Goal: Task Accomplishment & Management: Complete application form

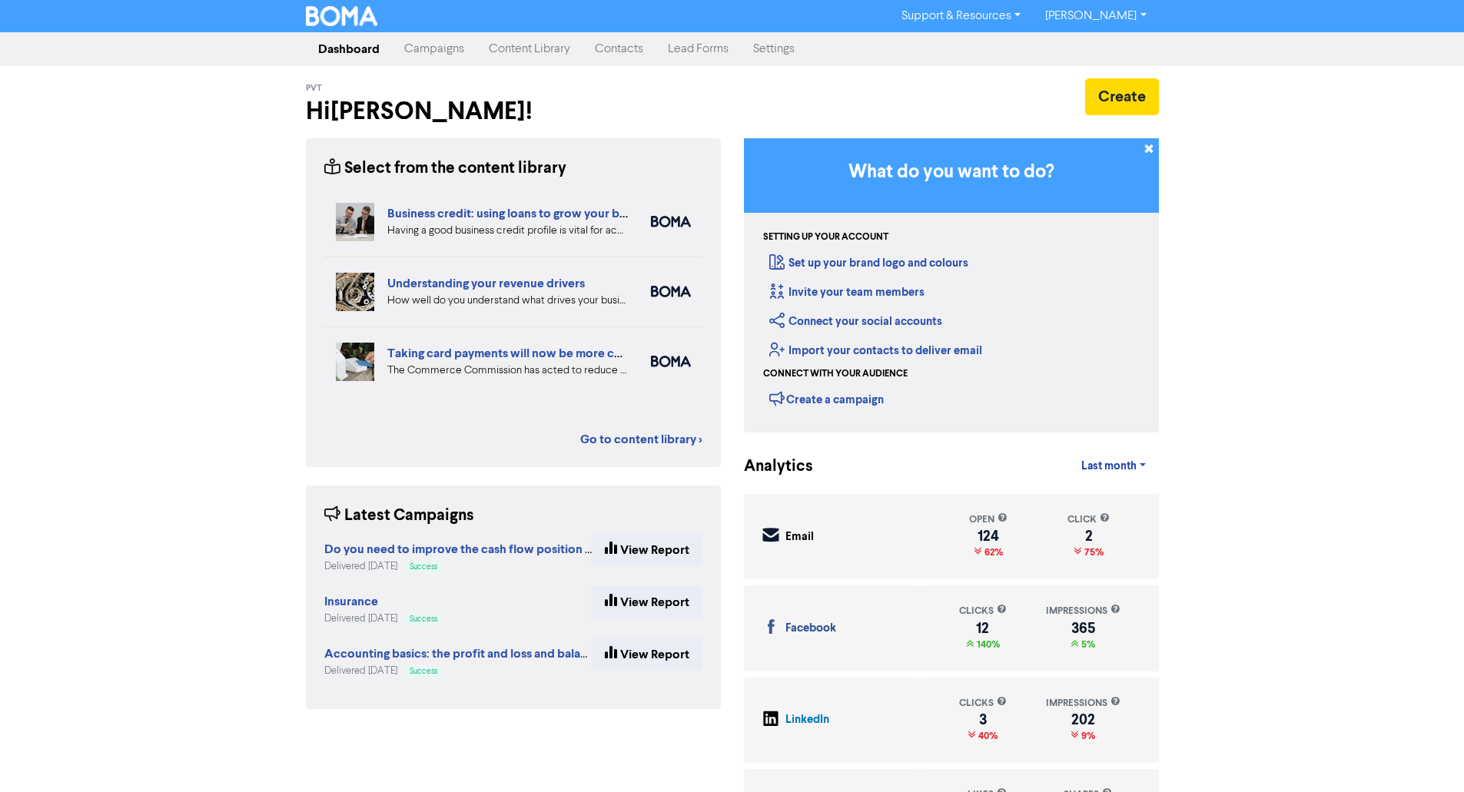
click at [540, 52] on link "Content Library" at bounding box center [530, 49] width 106 height 31
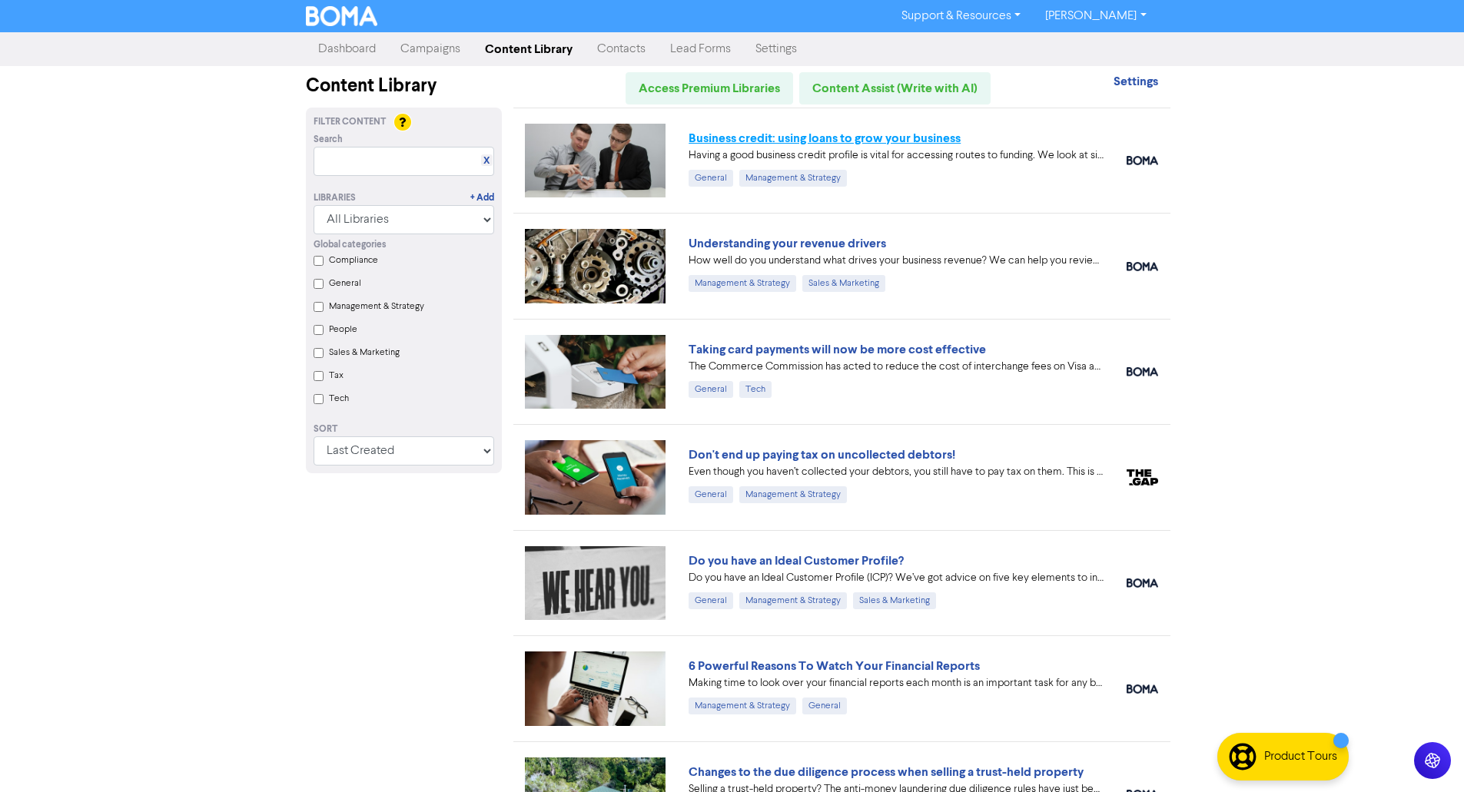
click at [812, 135] on link "Business credit: using loans to grow your business" at bounding box center [825, 138] width 272 height 15
click at [783, 241] on link "Understanding your revenue drivers" at bounding box center [788, 243] width 198 height 15
click at [794, 347] on link "Taking card payments will now be more cost effective" at bounding box center [837, 349] width 297 height 15
click at [878, 459] on link "Don't end up paying tax on uncollected debtors!" at bounding box center [822, 454] width 267 height 15
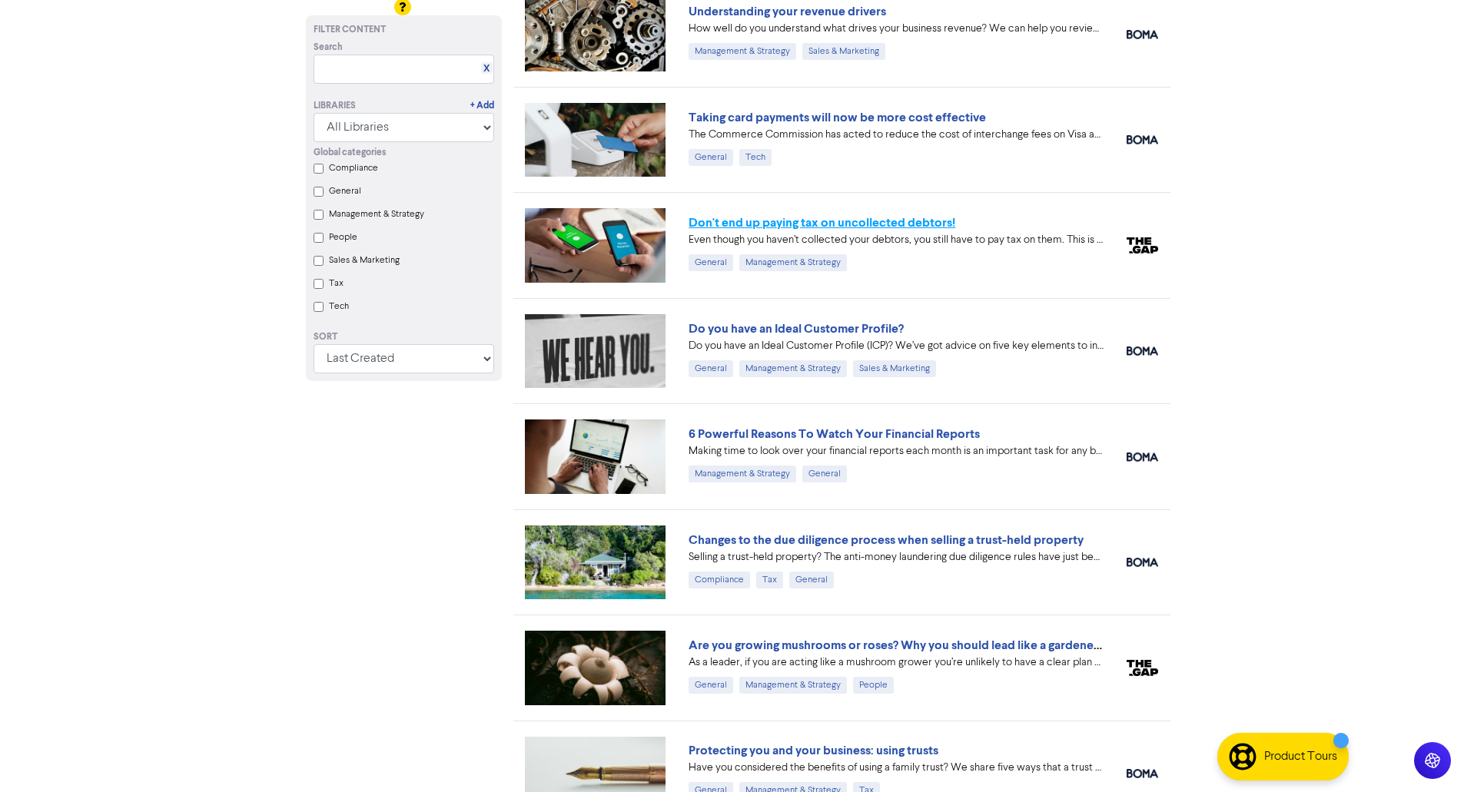
scroll to position [307, 0]
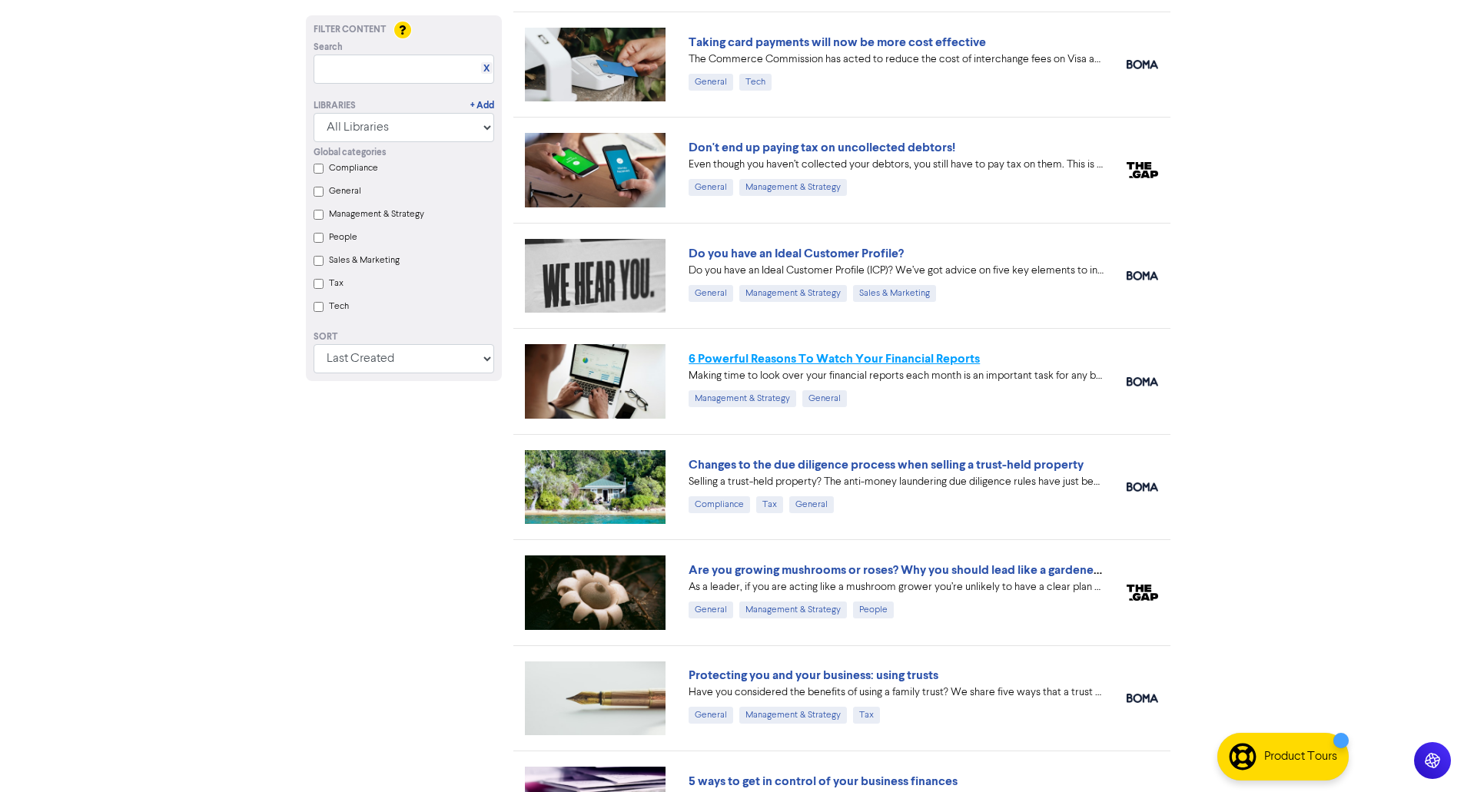
click at [805, 363] on link "6 Powerful Reasons To Watch Your Financial Reports" at bounding box center [834, 358] width 291 height 15
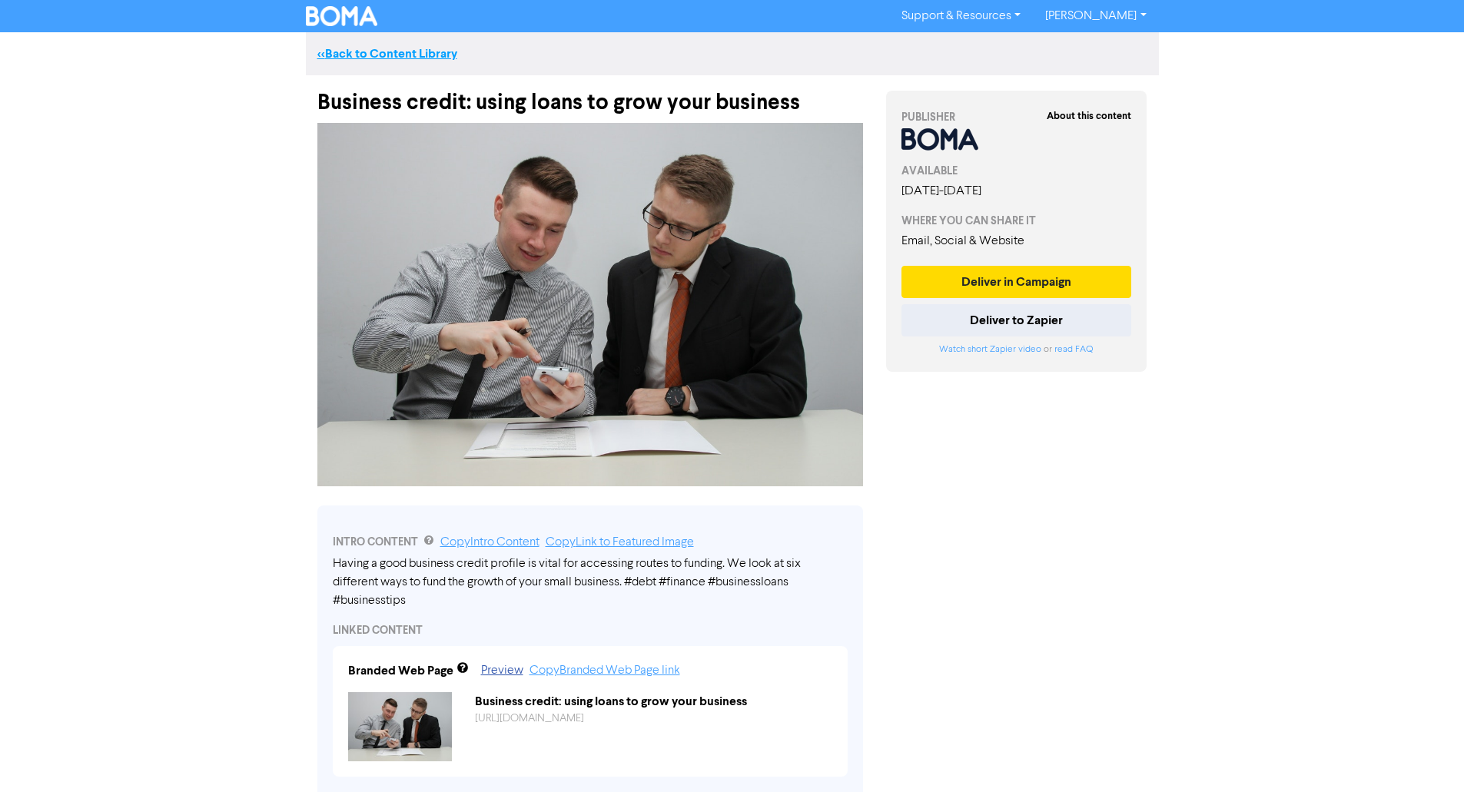
click at [358, 57] on link "<< Back to Content Library" at bounding box center [387, 53] width 140 height 15
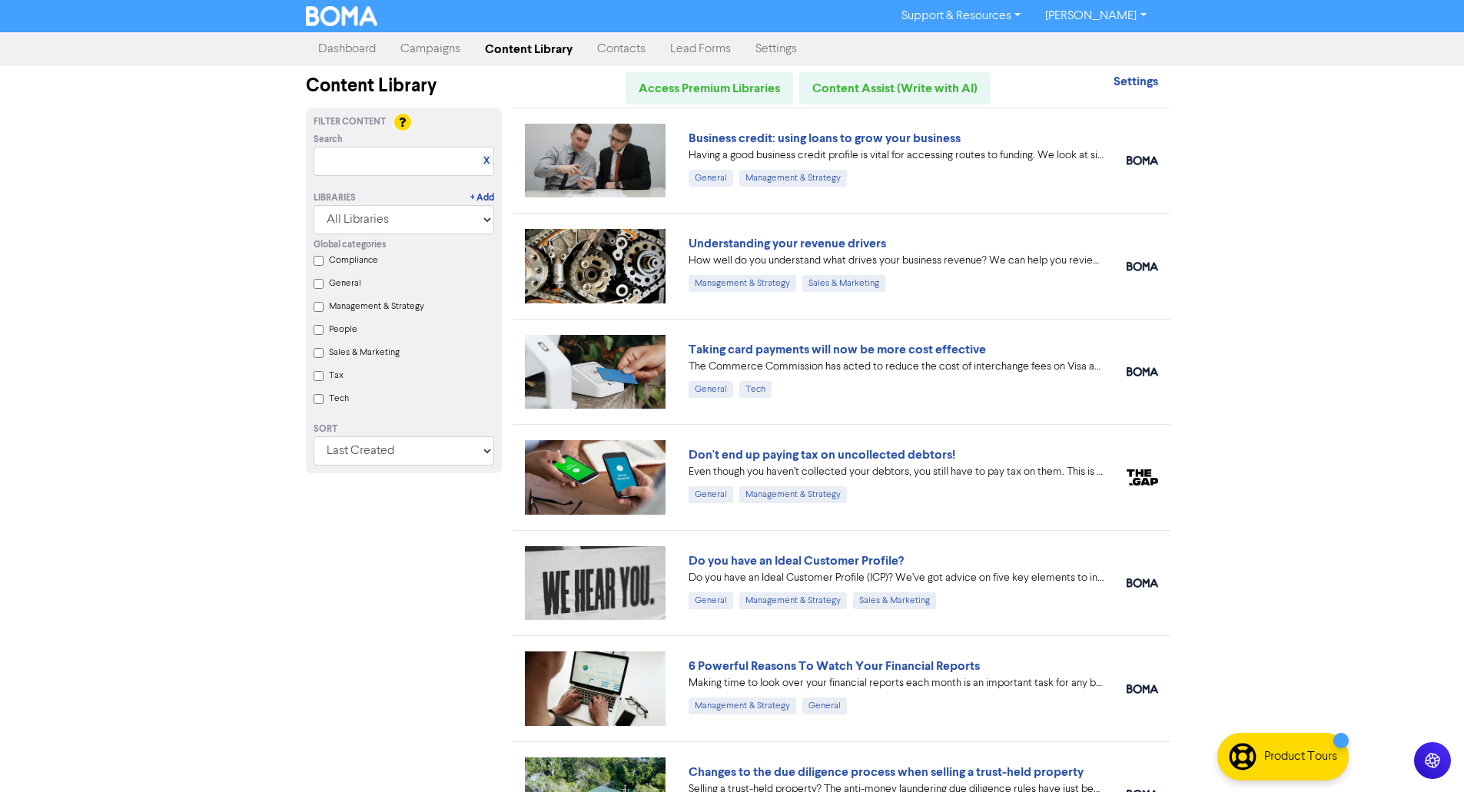
click at [610, 48] on link "Contacts" at bounding box center [621, 49] width 73 height 31
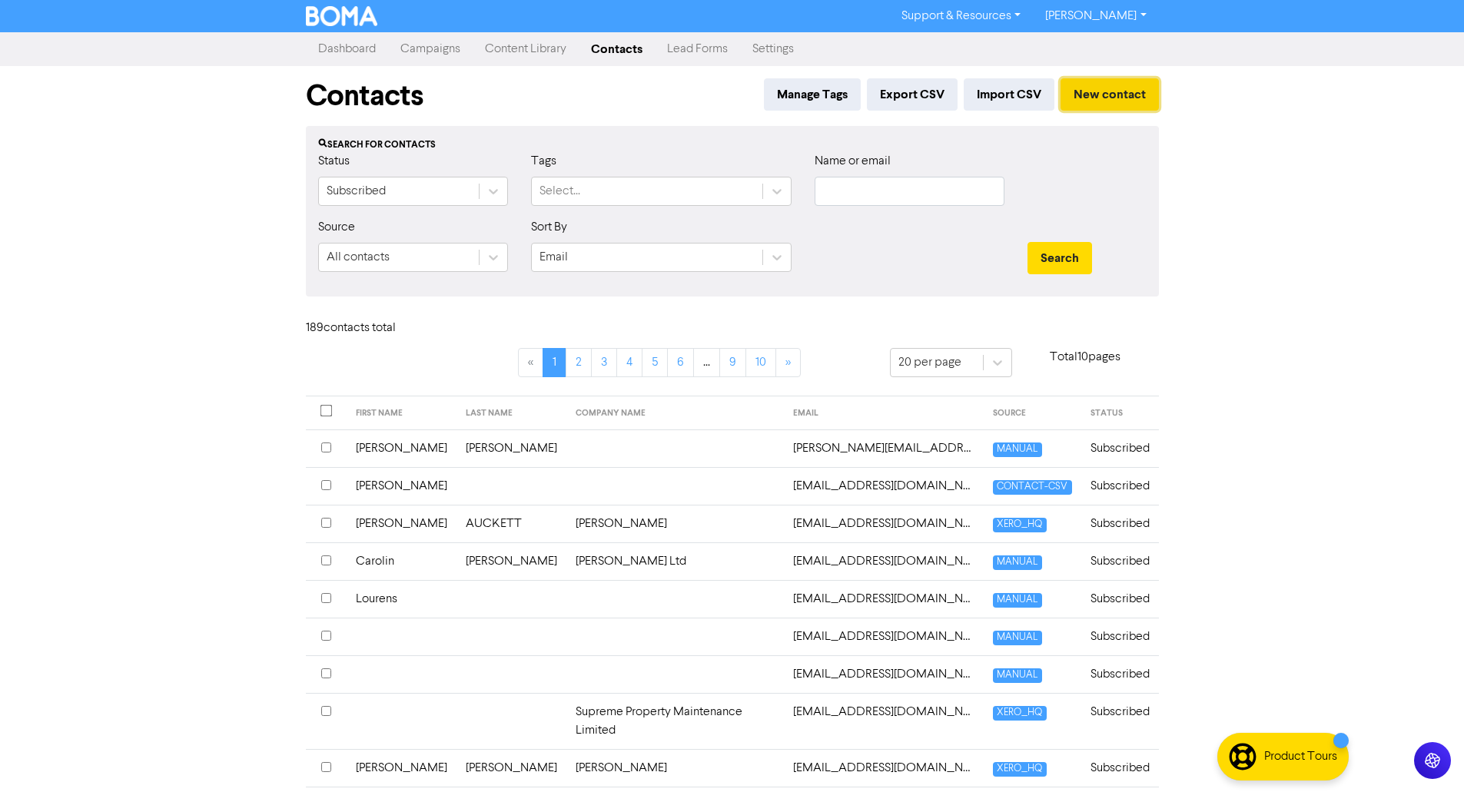
click at [1095, 87] on button "New contact" at bounding box center [1110, 94] width 98 height 32
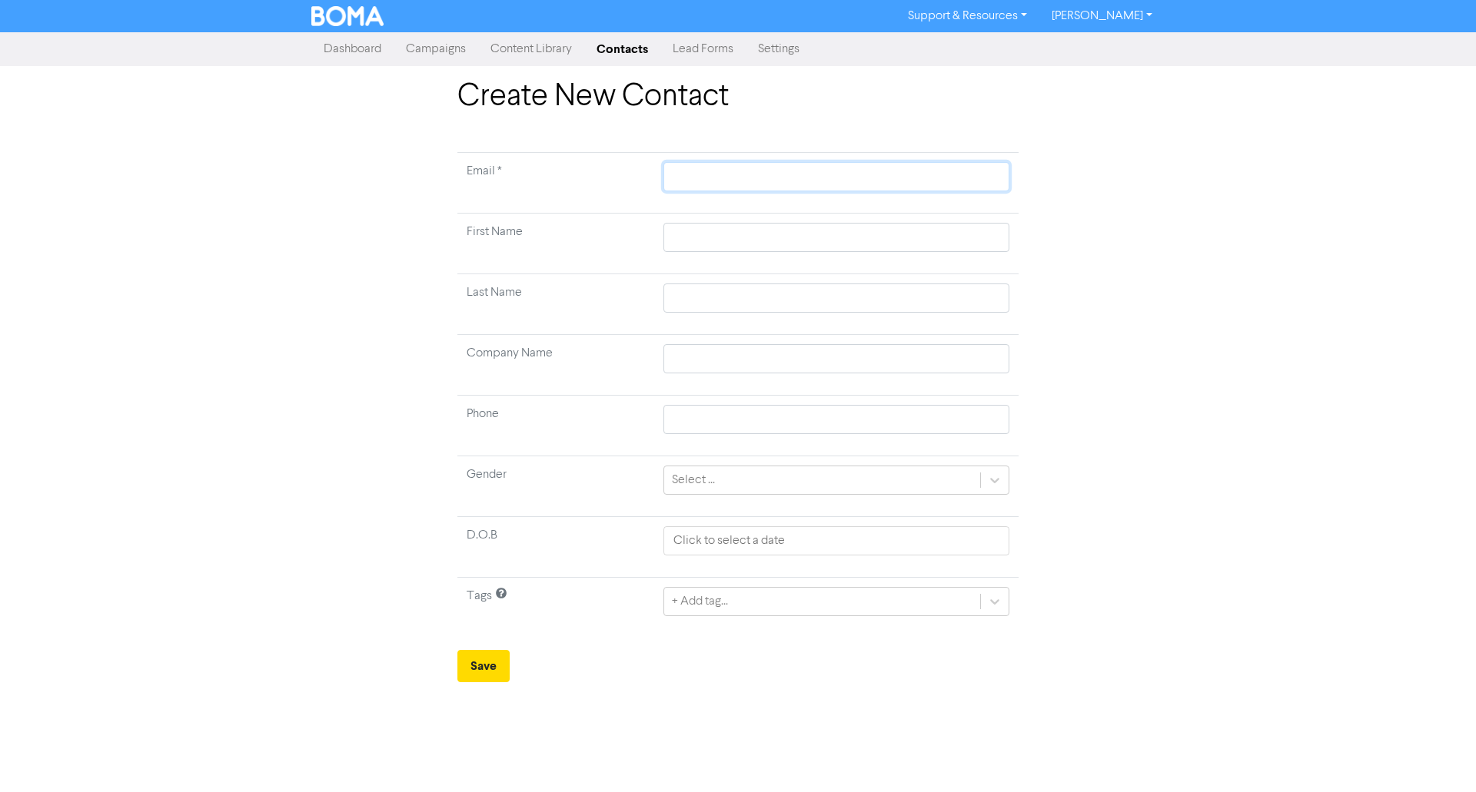
paste input "kylie.ebbett@equissage.co.nz"
type input "kylie.ebbett@equissage.co.nz"
click at [786, 184] on input "kylie.ebbett@equissage.co.nz" at bounding box center [836, 176] width 346 height 29
type input "kylie.ebbett@equissage.co.nz"
type input "K"
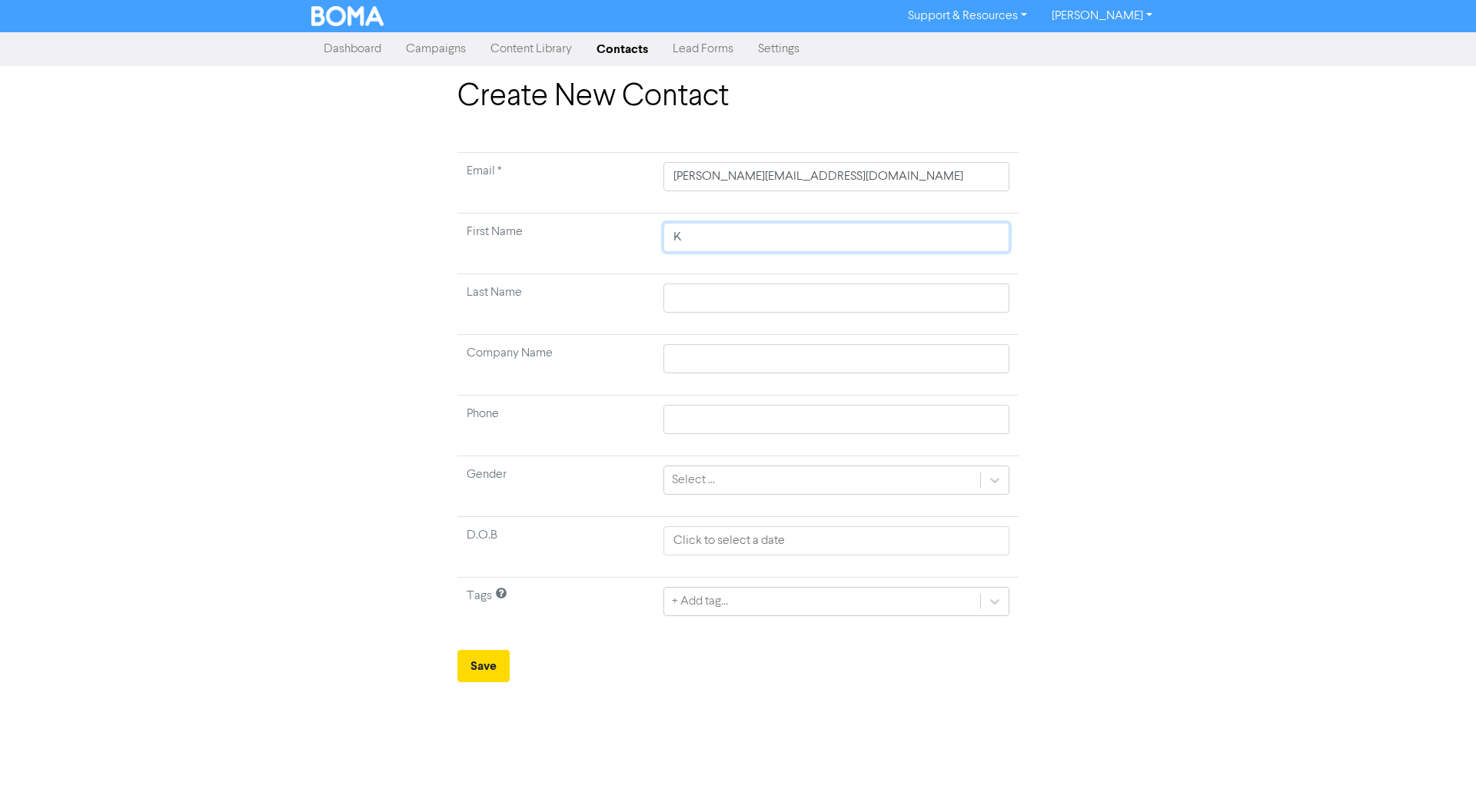
type input "Ky"
type input "Kyl"
type input "Kyli"
type input "Kylie"
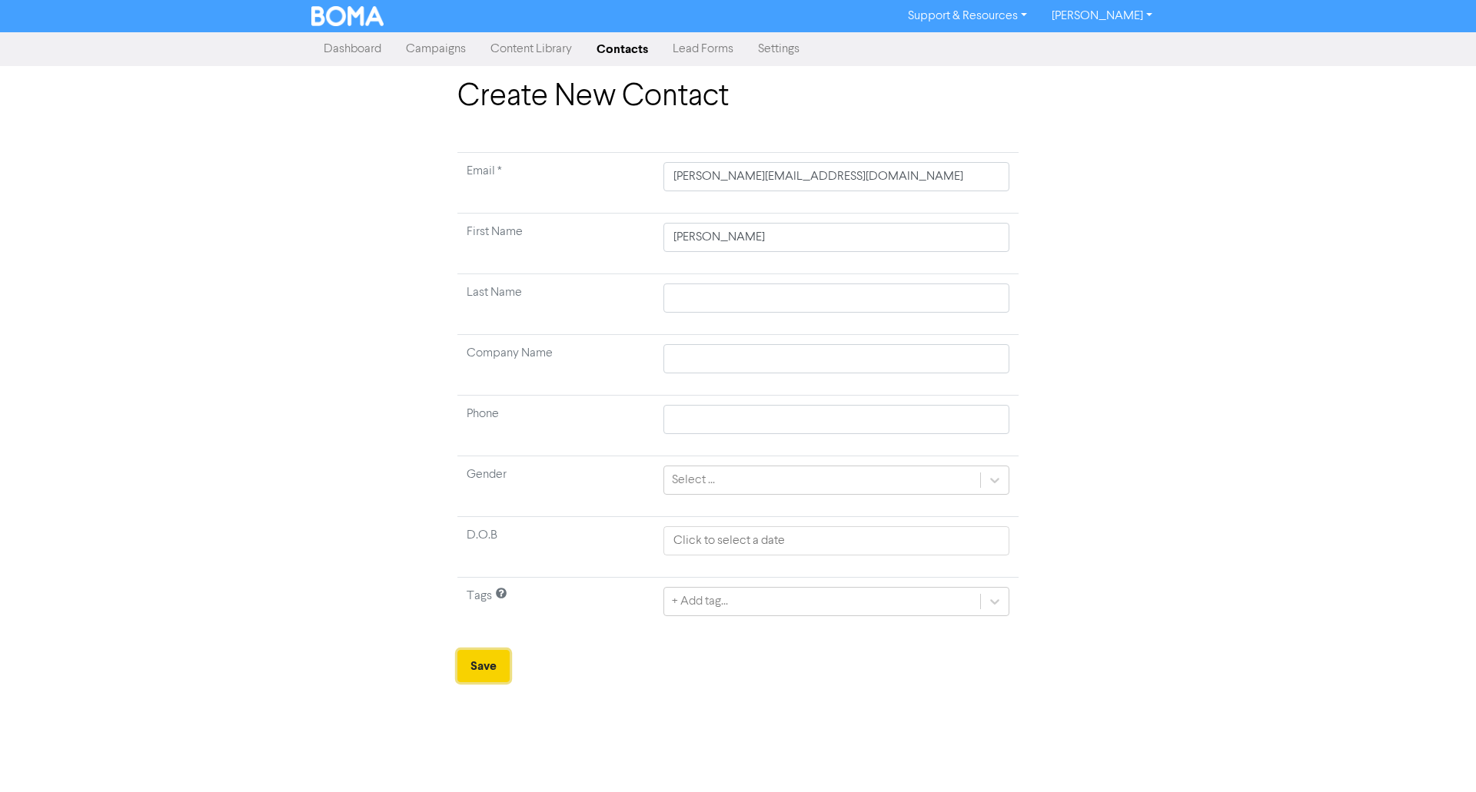
click at [483, 672] on button "Save" at bounding box center [483, 666] width 52 height 32
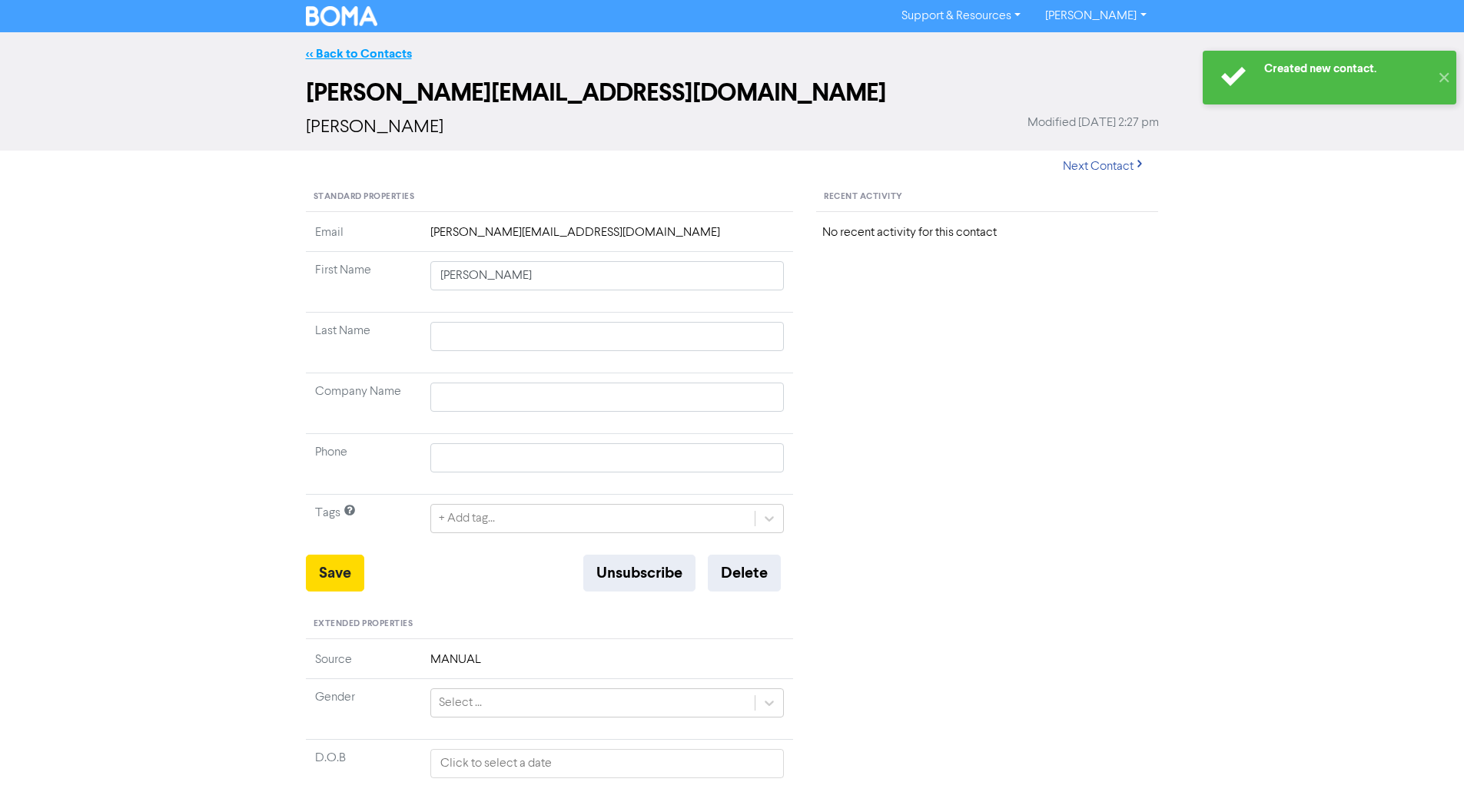
click at [364, 58] on link "<< Back to Contacts" at bounding box center [359, 53] width 106 height 15
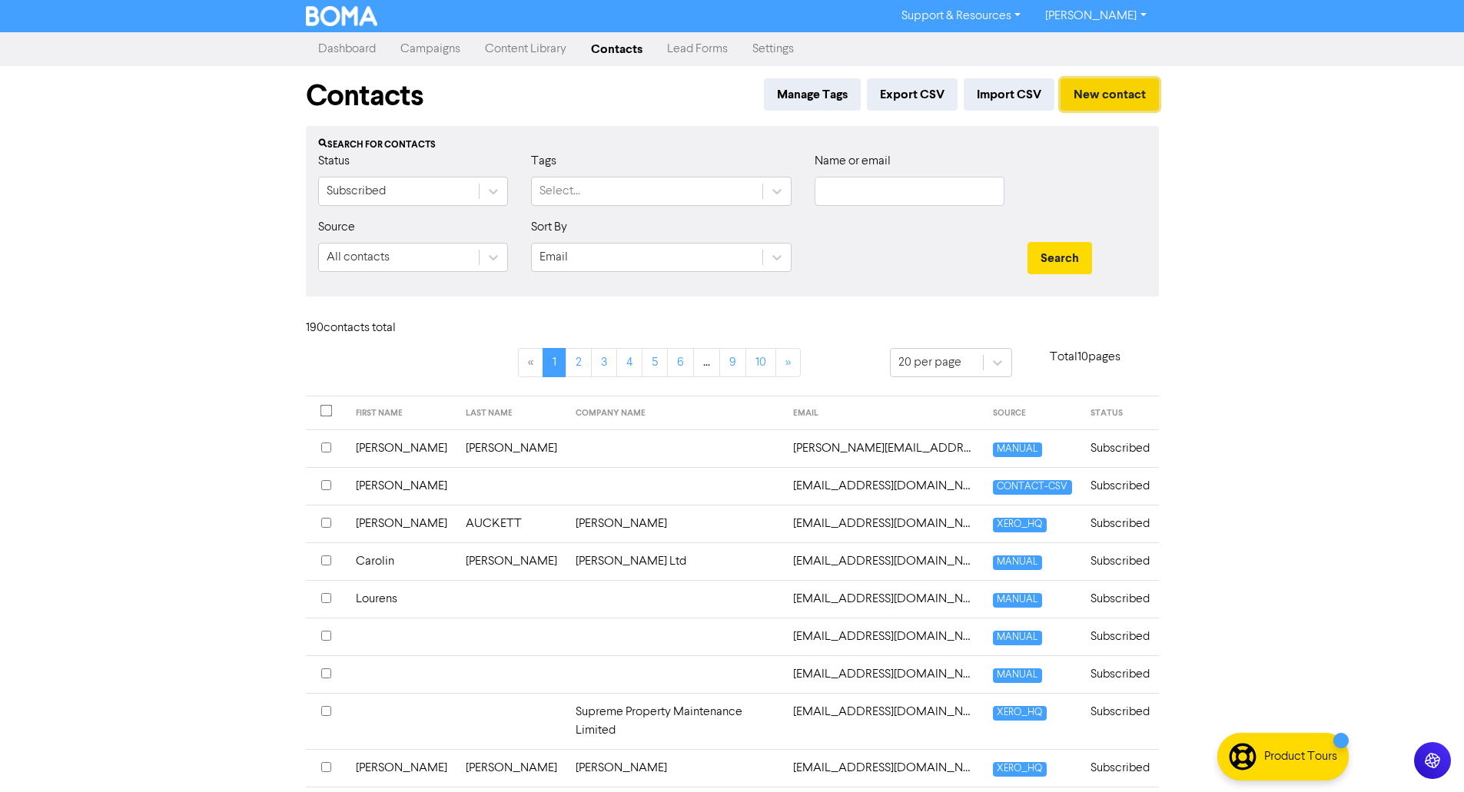
click at [1118, 101] on button "New contact" at bounding box center [1110, 94] width 98 height 32
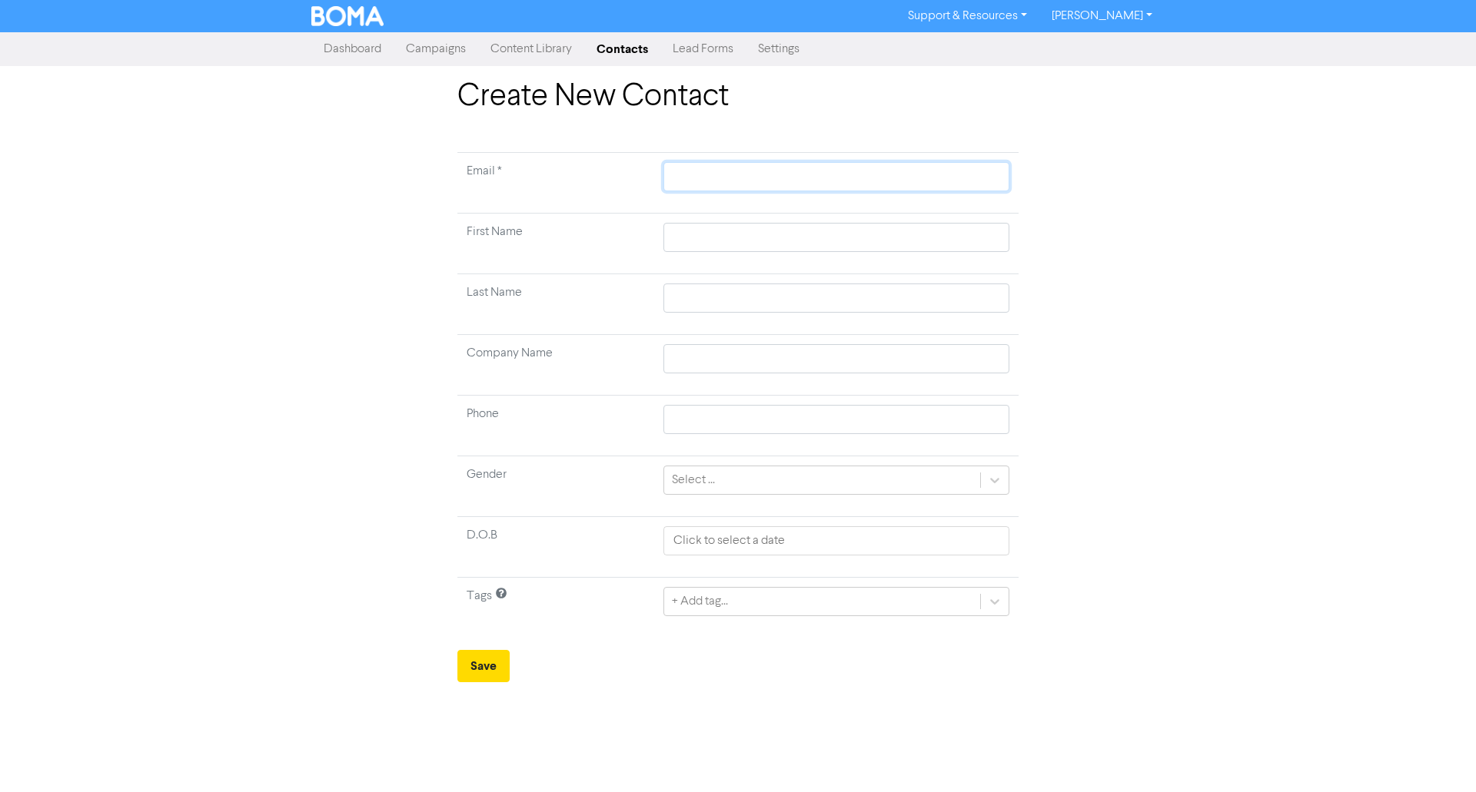
paste input "annalie@lifeco-lab.co.nz"
click at [914, 173] on input "text" at bounding box center [836, 176] width 346 height 29
type input "annalie@lifeco-lab.co.nz"
type input "A"
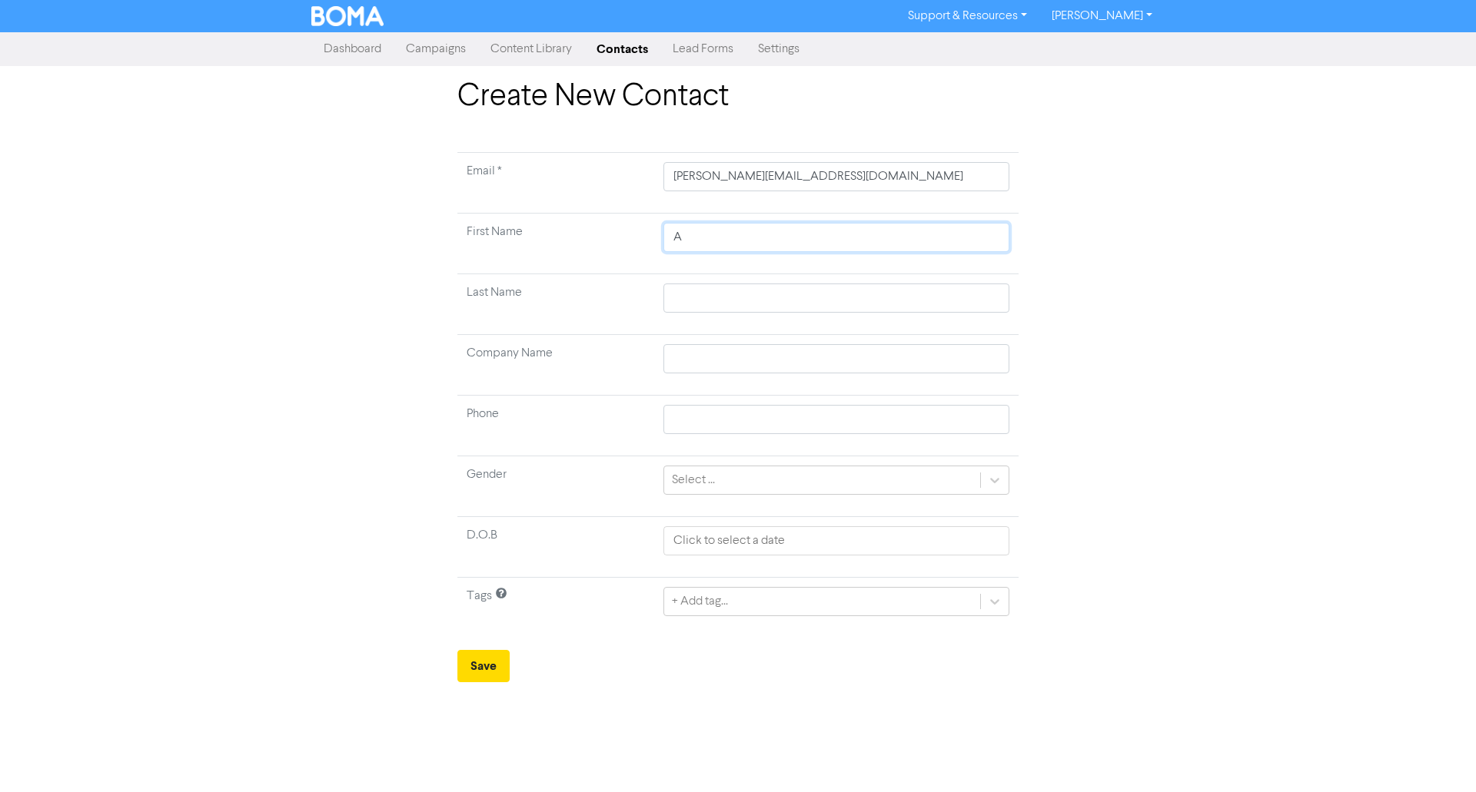
type input "An"
type input "Ann"
type input "Anna"
type input "Annal"
type input "Annali"
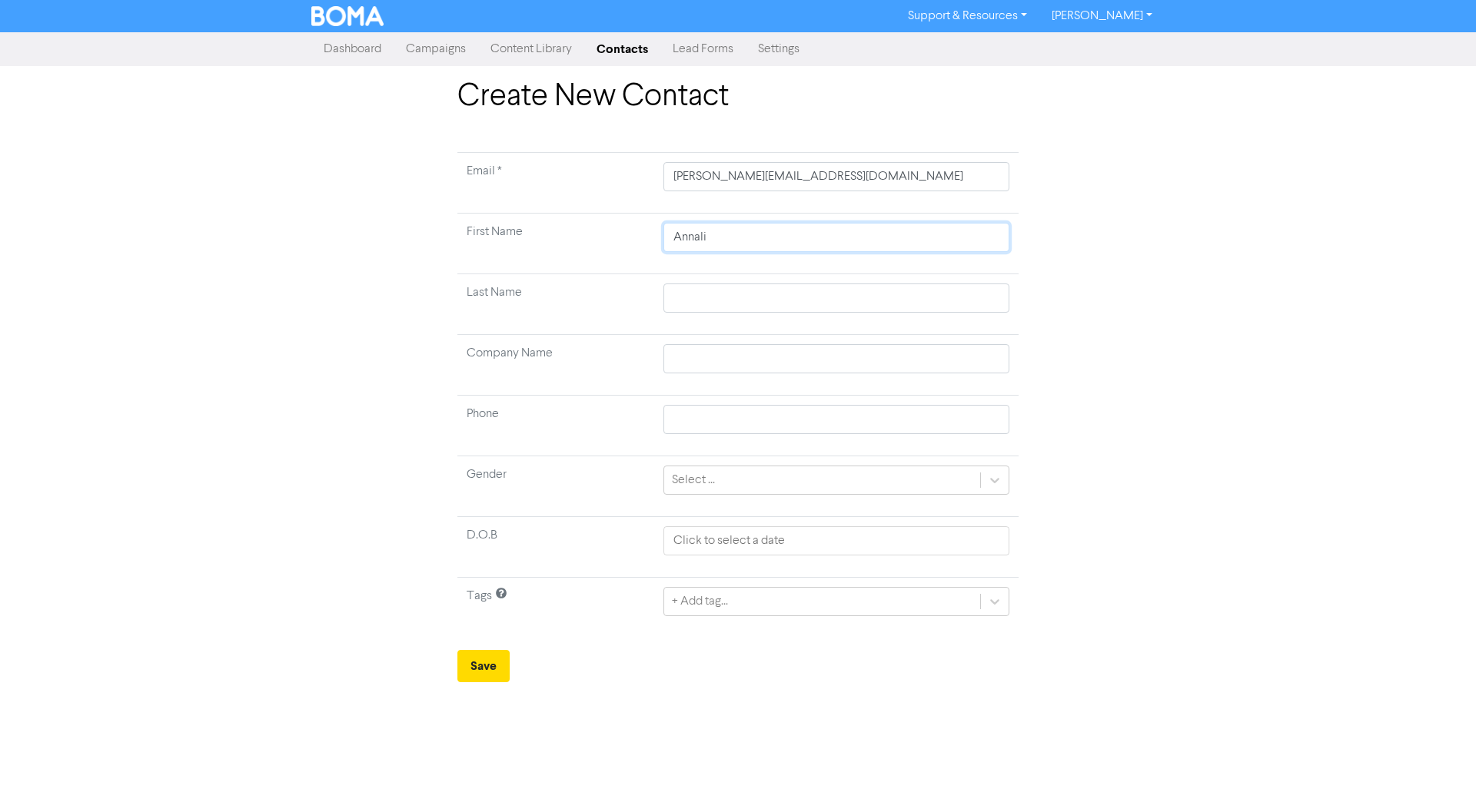
type input "Annalie"
click at [495, 660] on button "Save" at bounding box center [483, 666] width 52 height 32
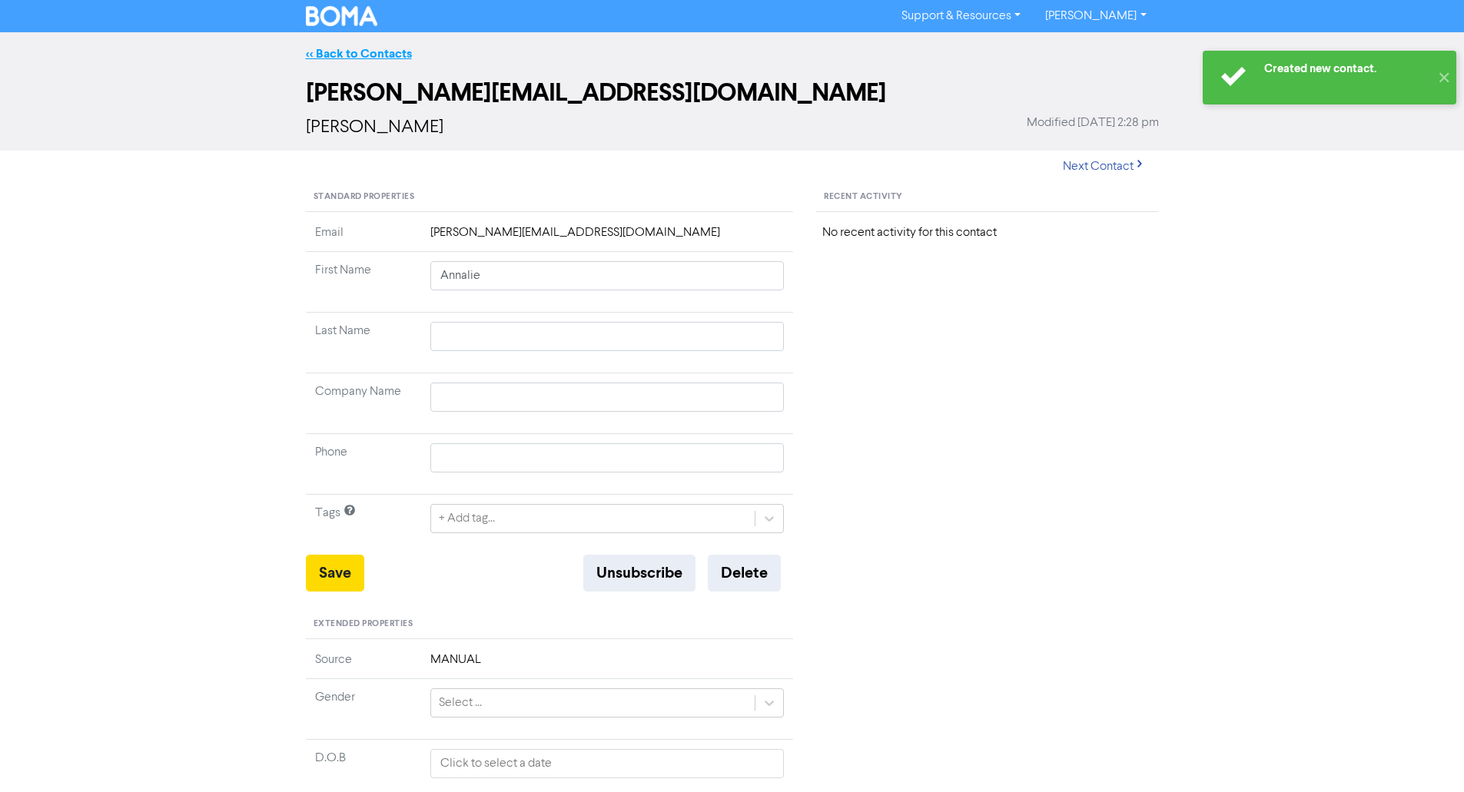
click at [347, 54] on link "<< Back to Contacts" at bounding box center [359, 53] width 106 height 15
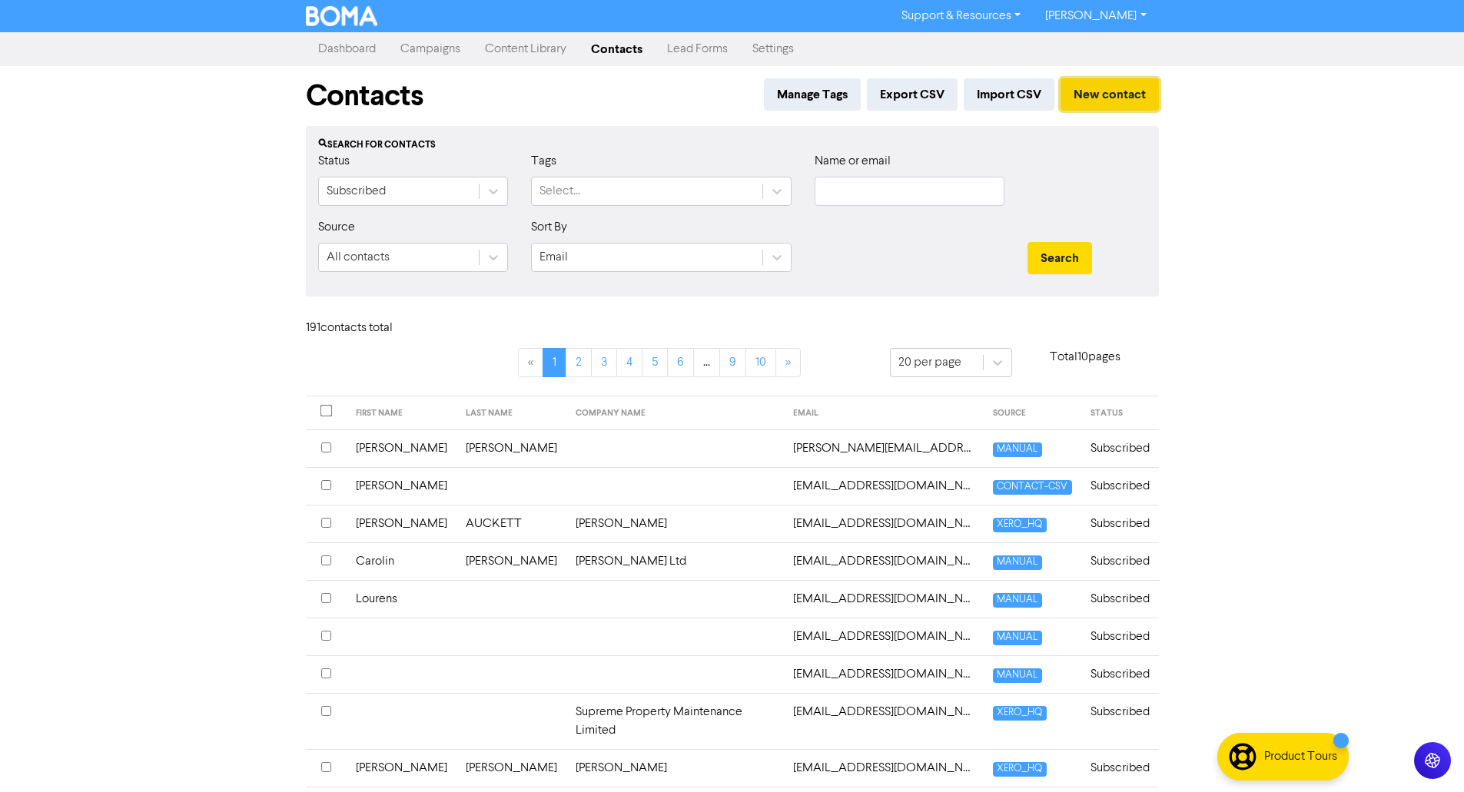
click at [1119, 83] on button "New contact" at bounding box center [1110, 94] width 98 height 32
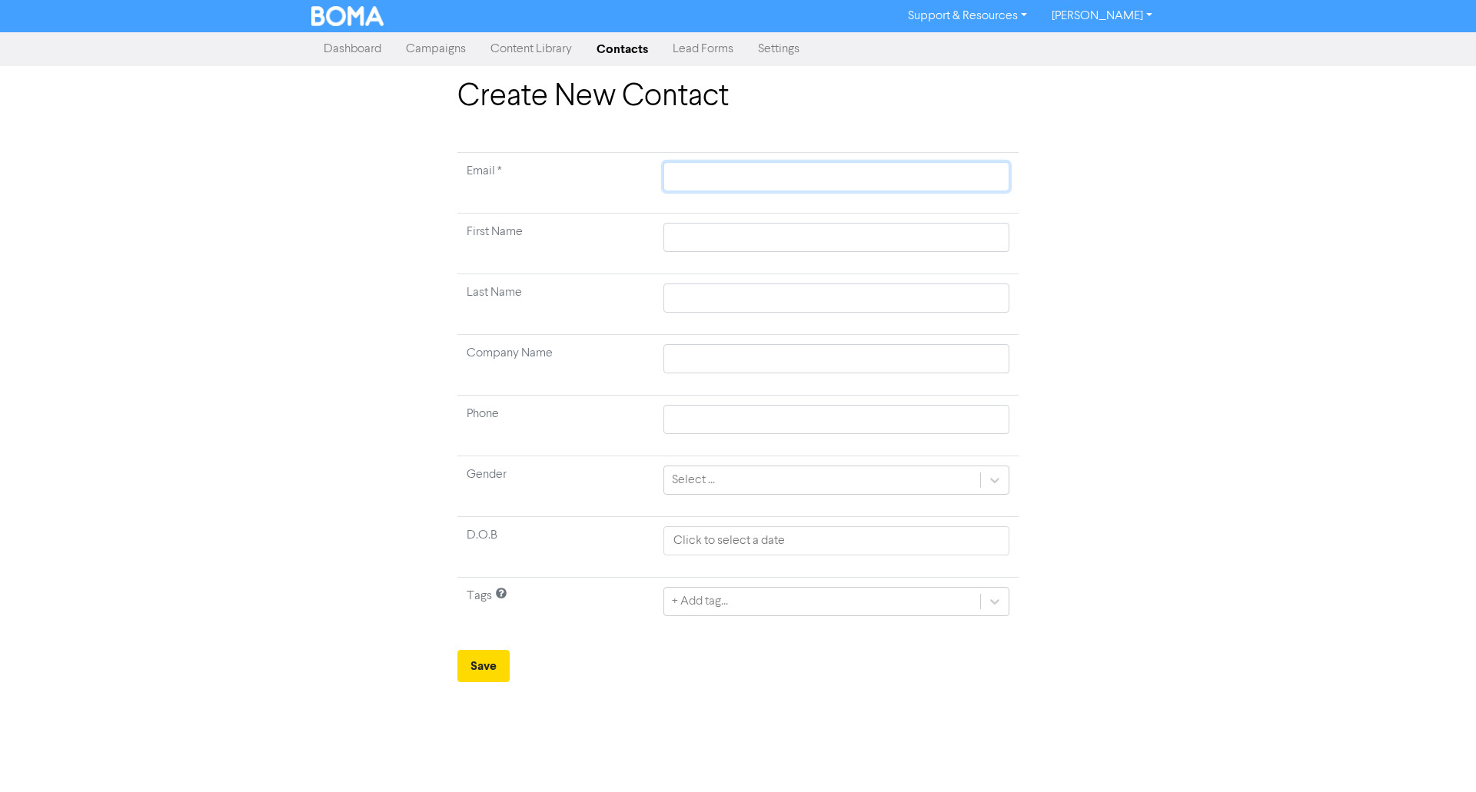
paste input "barbora.gibson24@gmail.com"
type input "barbora.gibson24@gmail.com"
click at [922, 178] on input "barbora.gibson24@gmail.com" at bounding box center [836, 176] width 346 height 29
type input "barbora.gibson24@gmail.com"
click at [488, 680] on button "Save" at bounding box center [483, 666] width 52 height 32
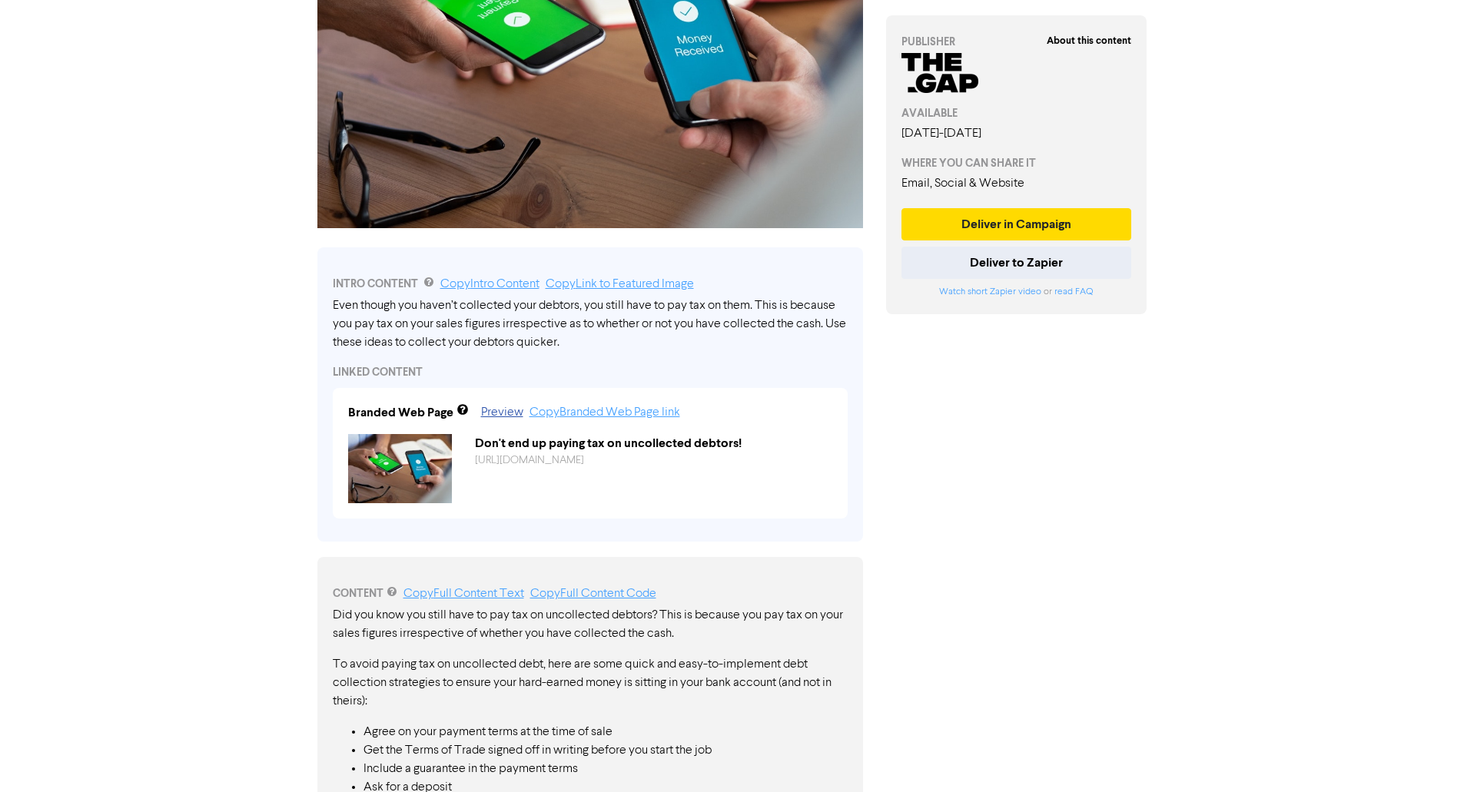
scroll to position [235, 0]
